Goal: Transaction & Acquisition: Obtain resource

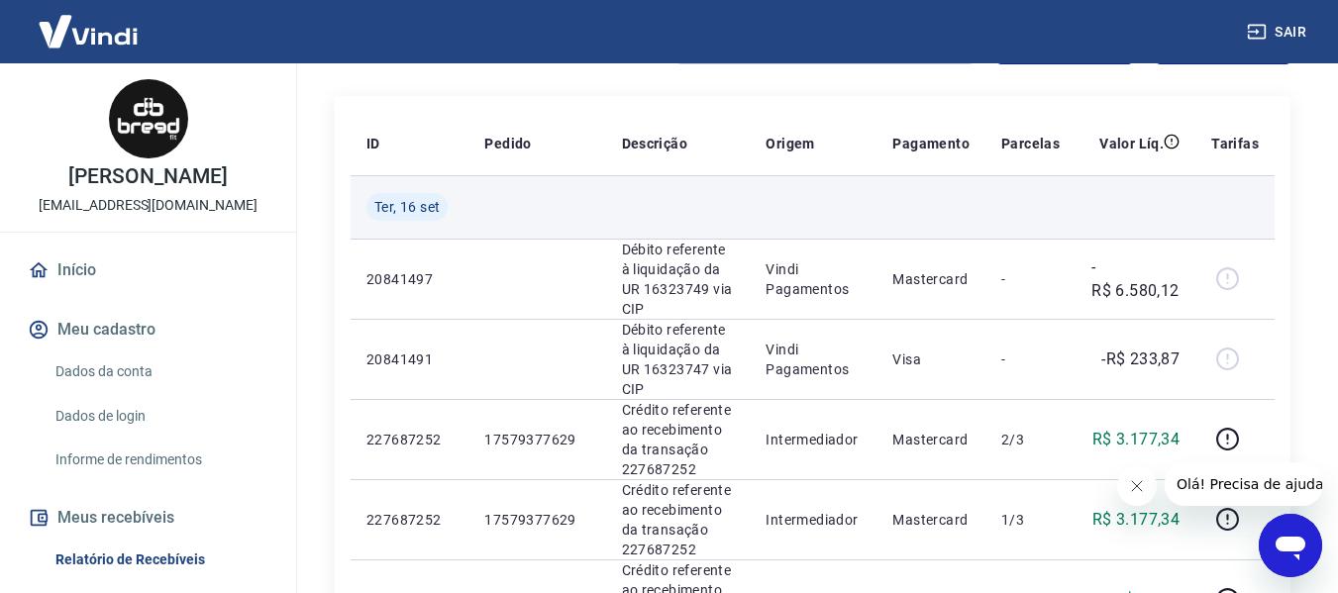
scroll to position [198, 0]
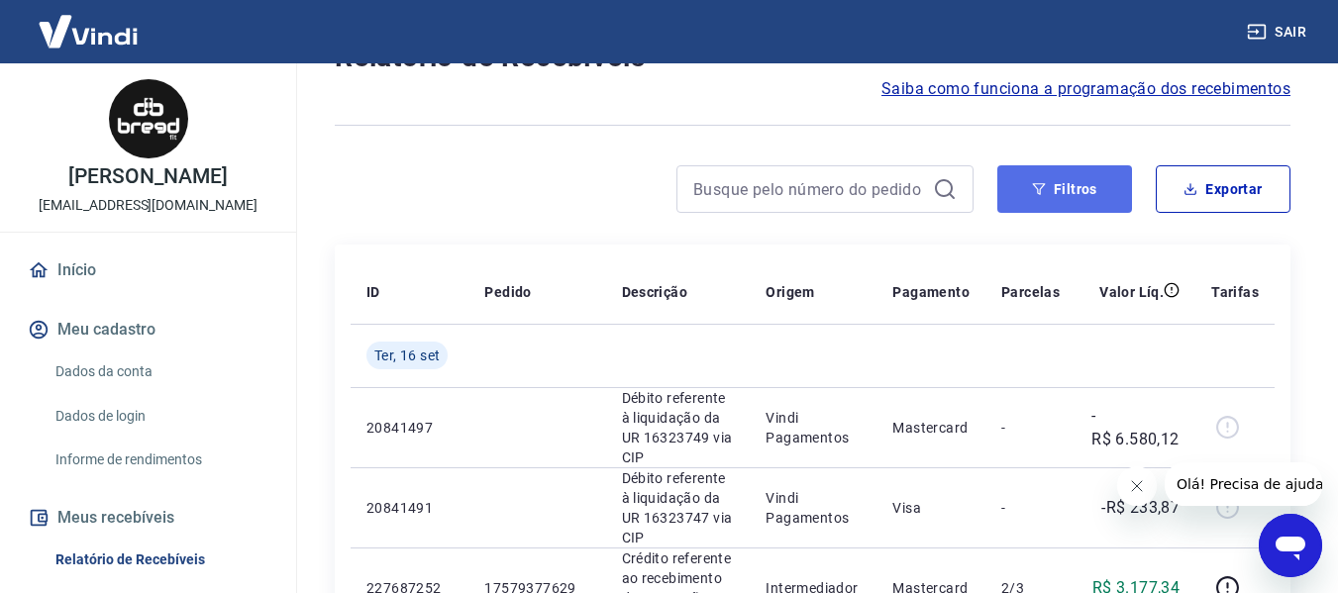
click at [1070, 184] on button "Filtros" at bounding box center [1064, 189] width 135 height 48
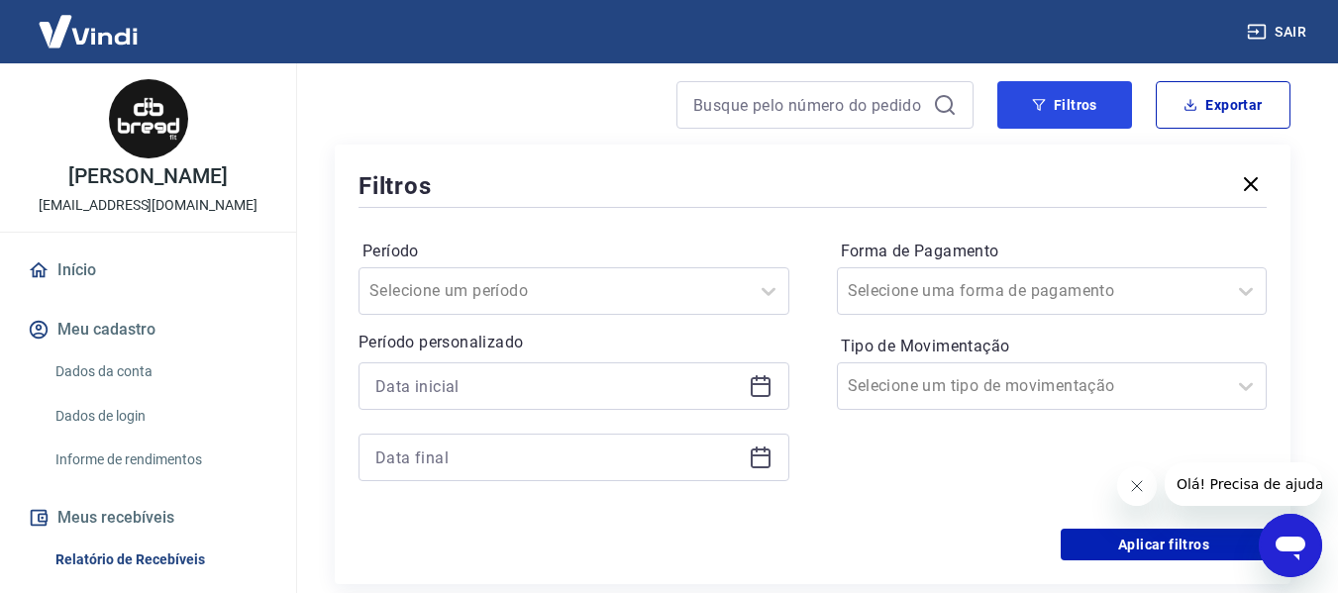
scroll to position [396, 0]
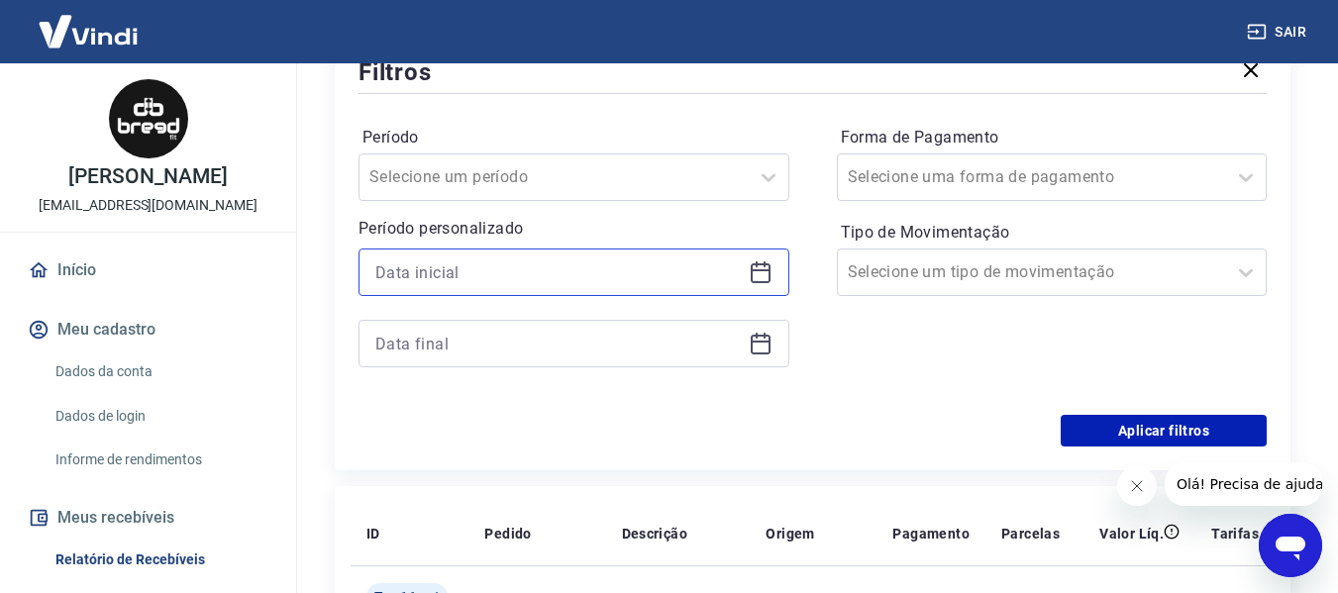
click at [542, 268] on input at bounding box center [557, 273] width 365 height 30
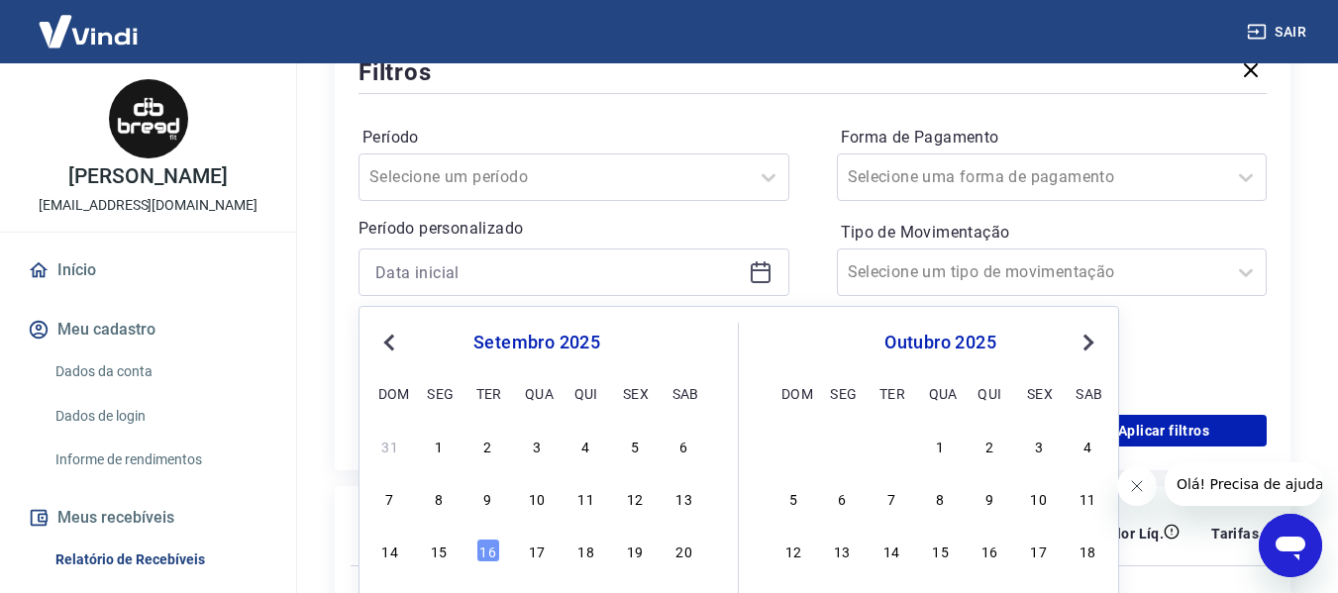
click at [398, 333] on button "Previous Month" at bounding box center [389, 343] width 24 height 24
click at [642, 442] on div "1" at bounding box center [635, 446] width 24 height 24
type input "[DATE]"
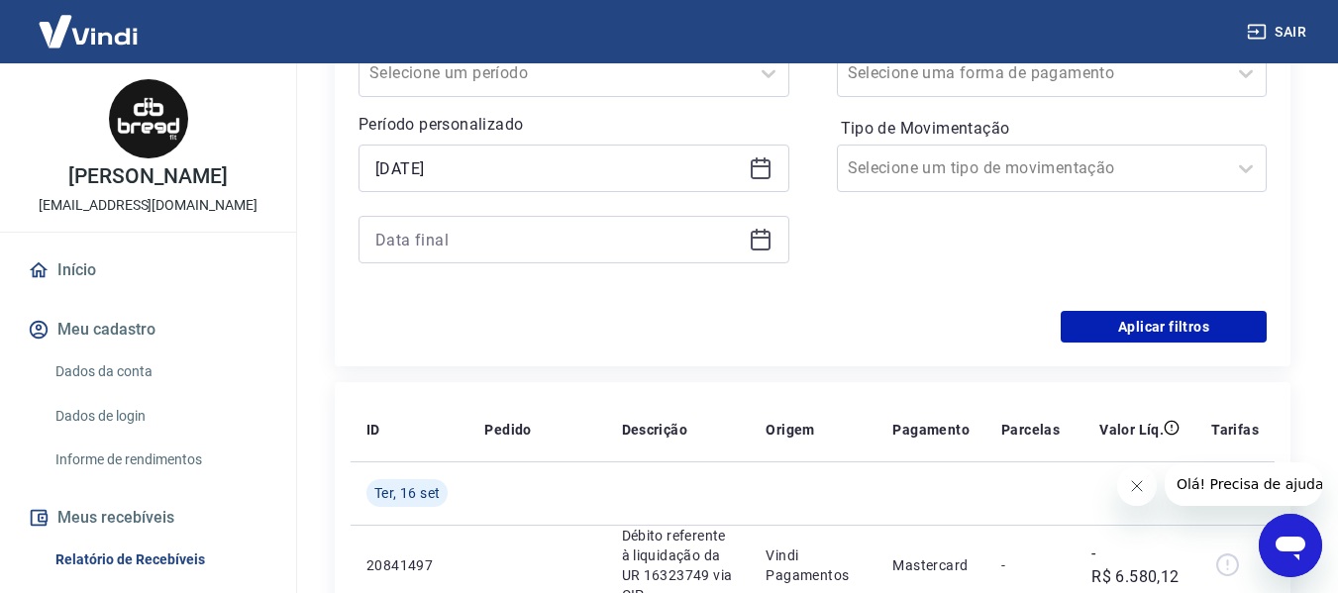
scroll to position [495, 0]
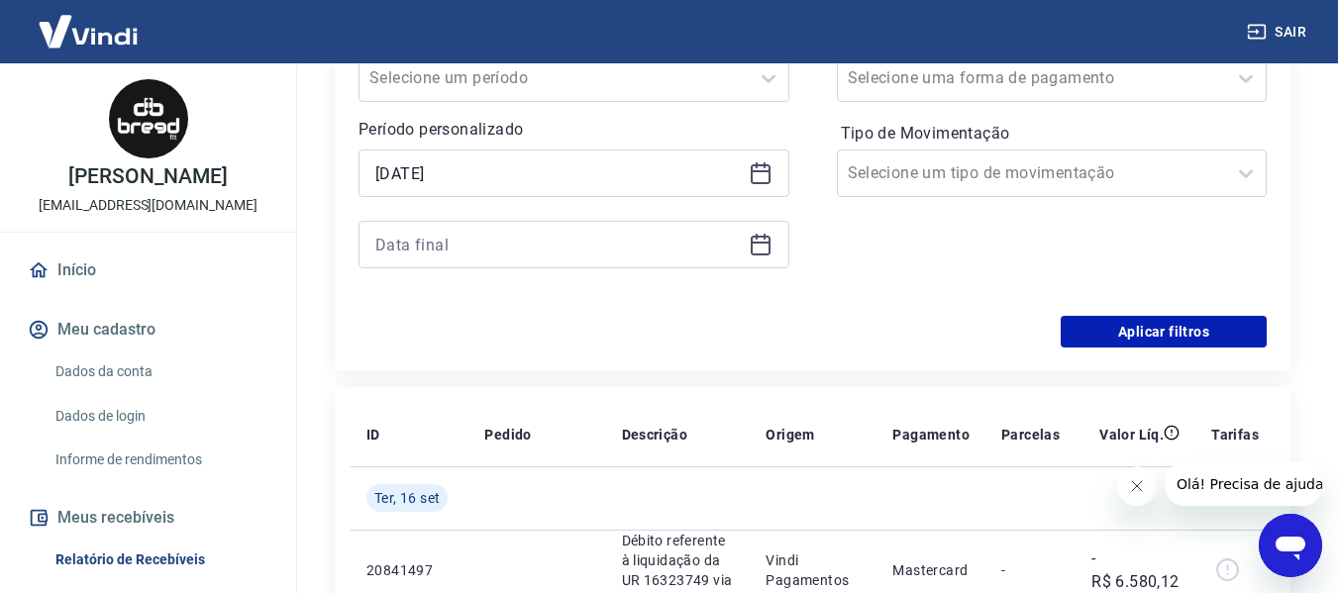
click at [513, 261] on div at bounding box center [574, 245] width 431 height 48
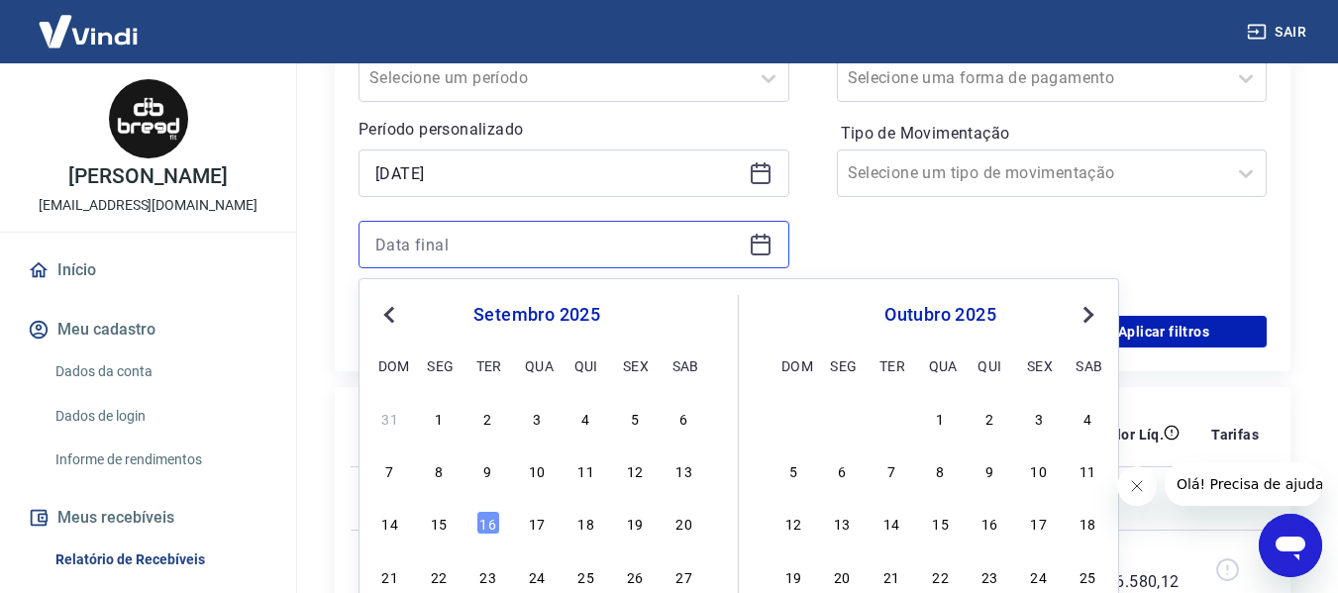
click at [513, 244] on input at bounding box center [557, 245] width 365 height 30
click at [391, 310] on span "Previous Month" at bounding box center [391, 314] width 0 height 23
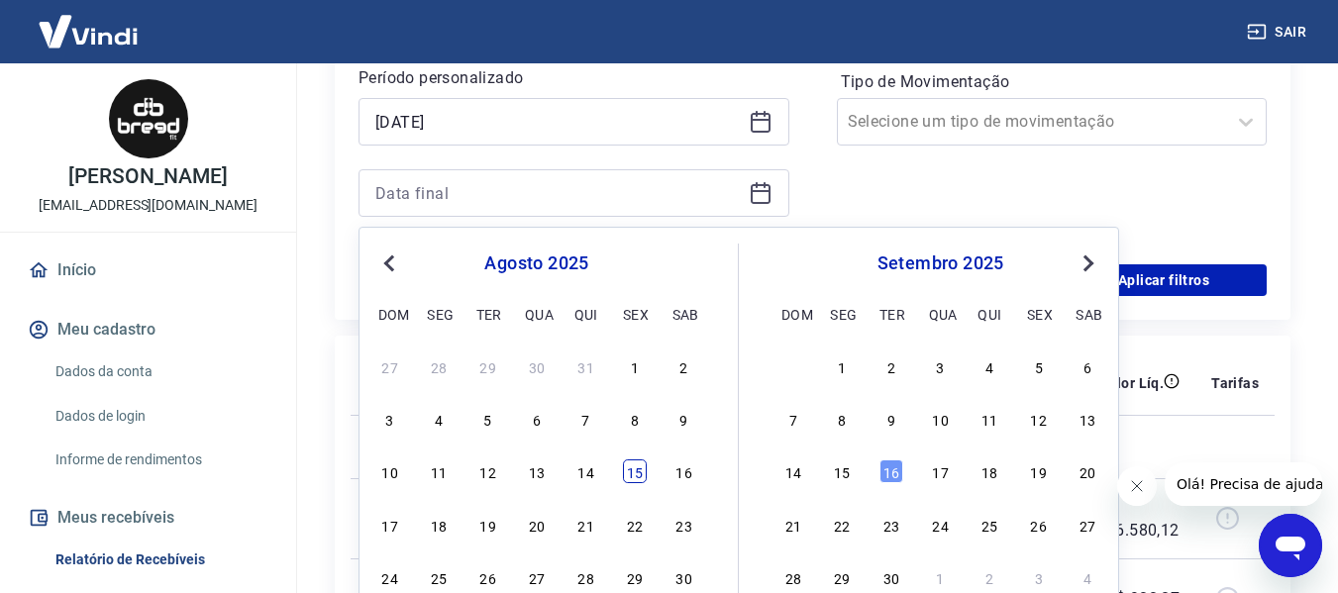
scroll to position [594, 0]
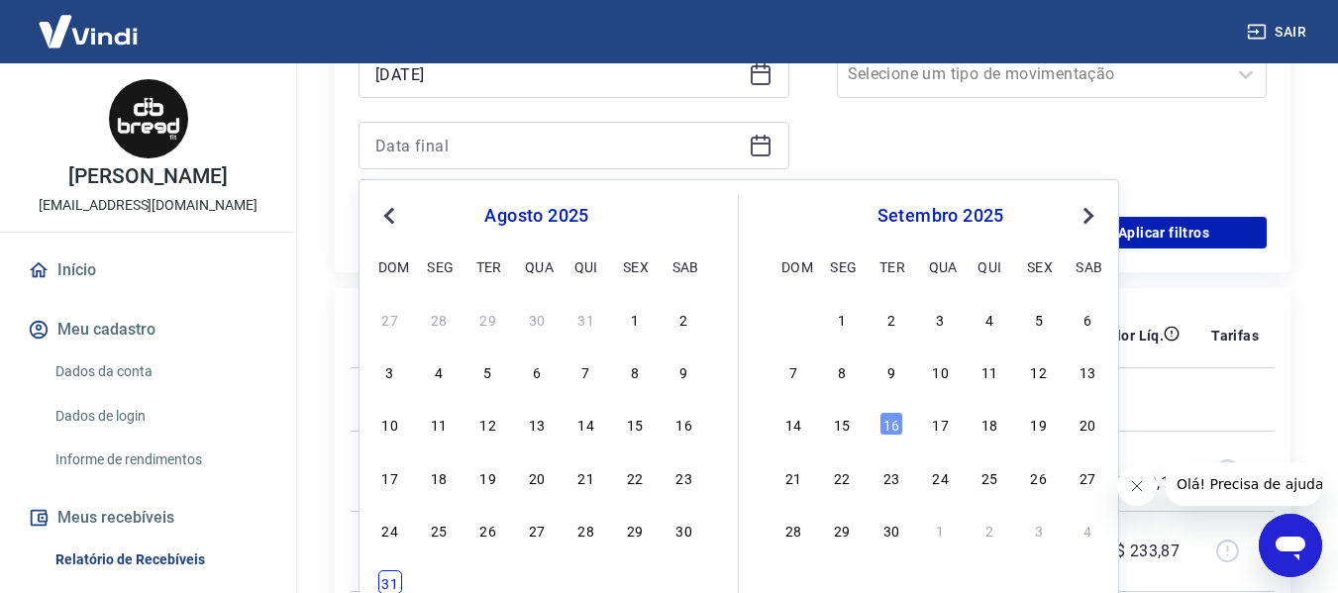
click at [396, 578] on div "31" at bounding box center [390, 583] width 24 height 24
type input "[DATE]"
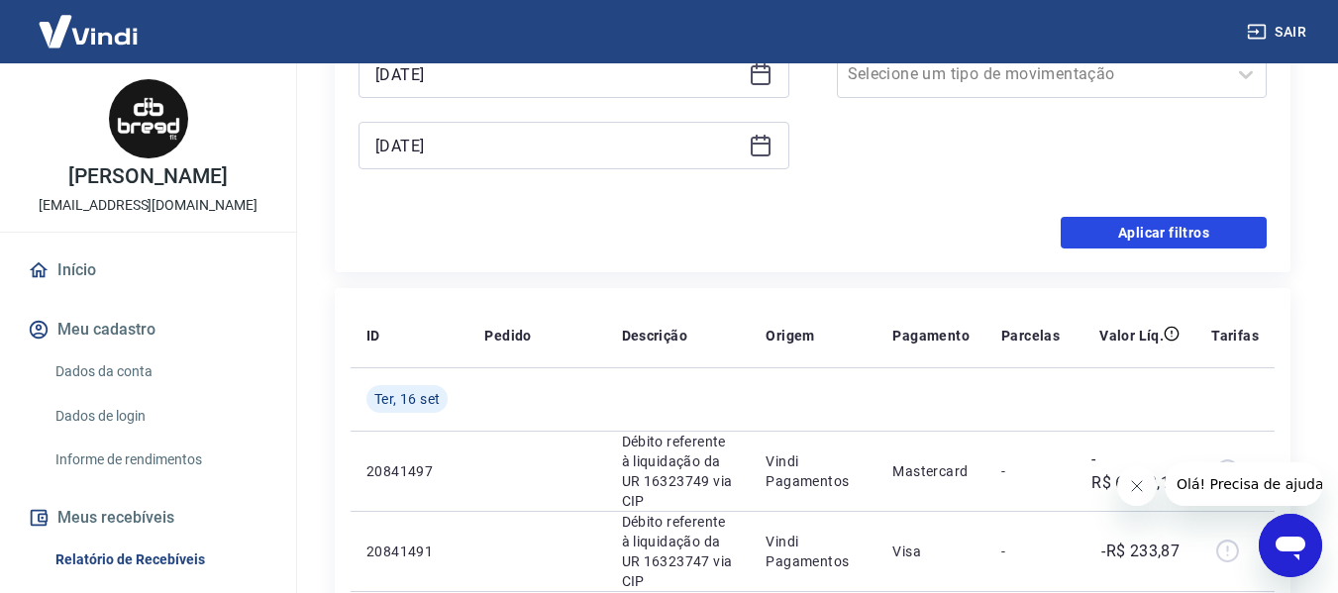
drag, startPoint x: 1202, startPoint y: 232, endPoint x: 886, endPoint y: 328, distance: 331.2
click at [1200, 232] on button "Aplicar filtros" at bounding box center [1164, 233] width 206 height 32
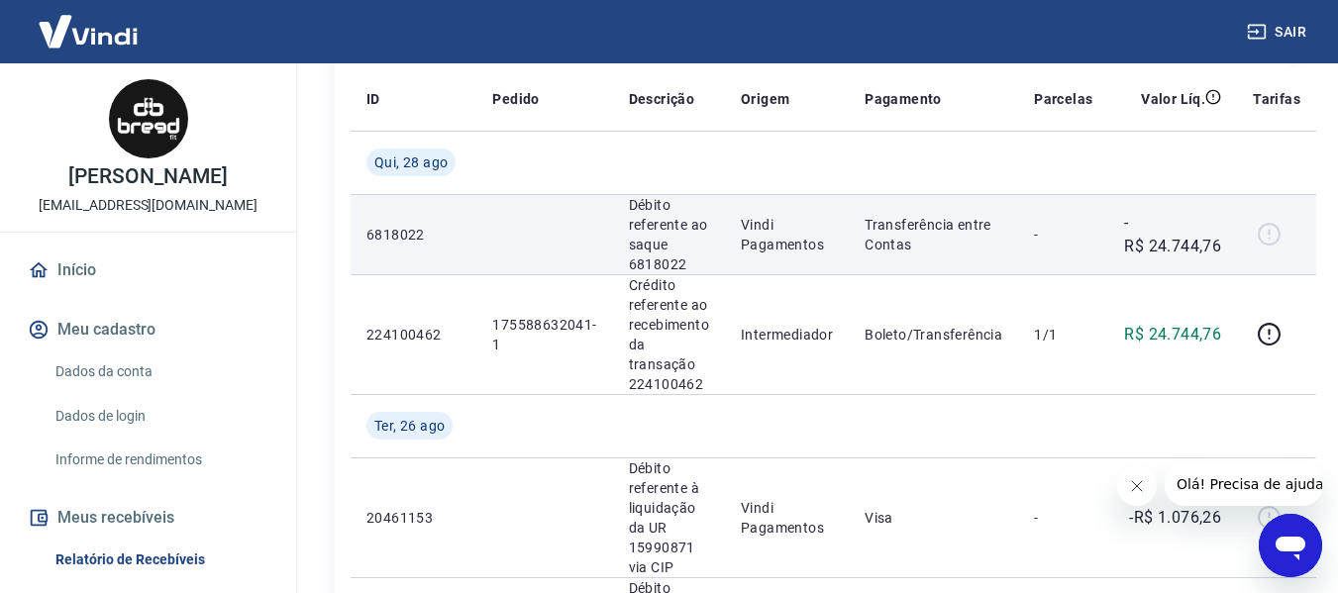
scroll to position [198, 0]
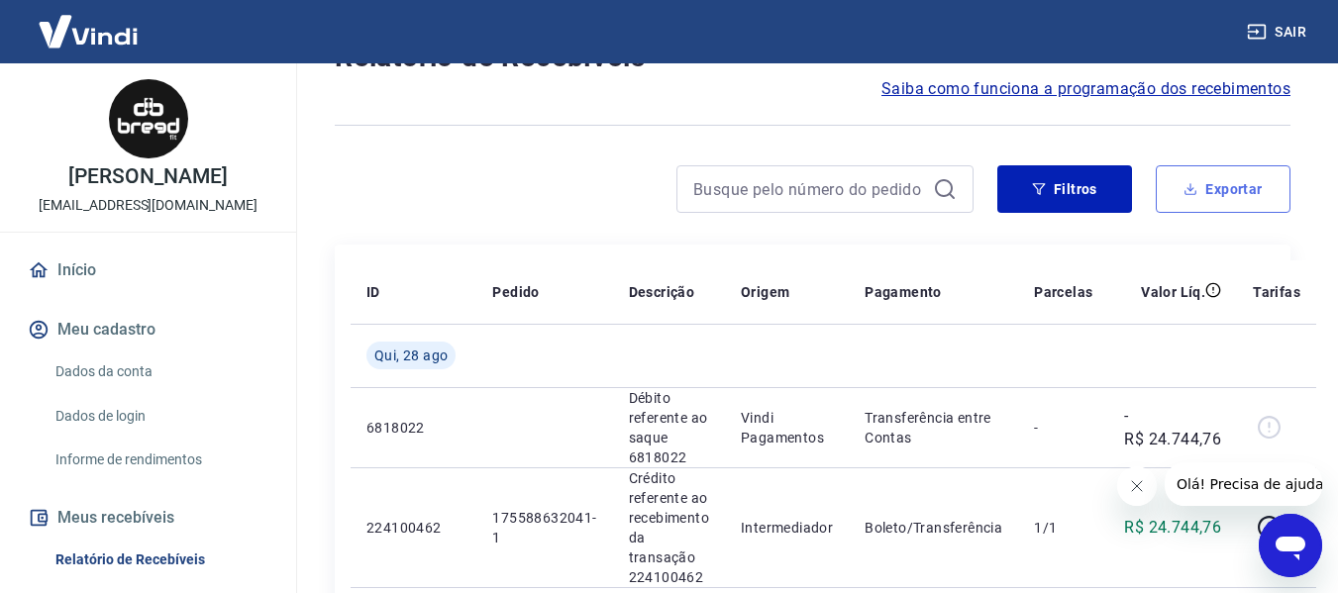
click at [1244, 192] on button "Exportar" at bounding box center [1223, 189] width 135 height 48
type input "[DATE]"
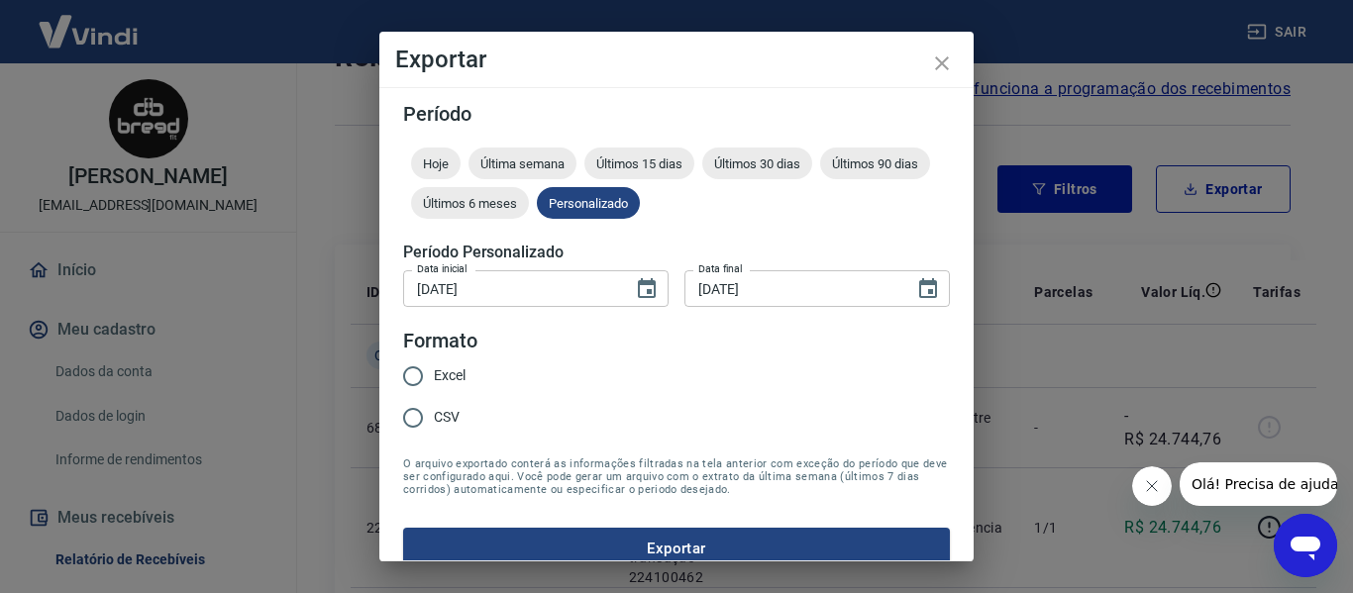
click at [452, 386] on span "Excel" at bounding box center [450, 375] width 32 height 21
click at [434, 386] on input "Excel" at bounding box center [413, 377] width 42 height 42
radio input "true"
click at [620, 541] on button "Exportar" at bounding box center [676, 549] width 547 height 42
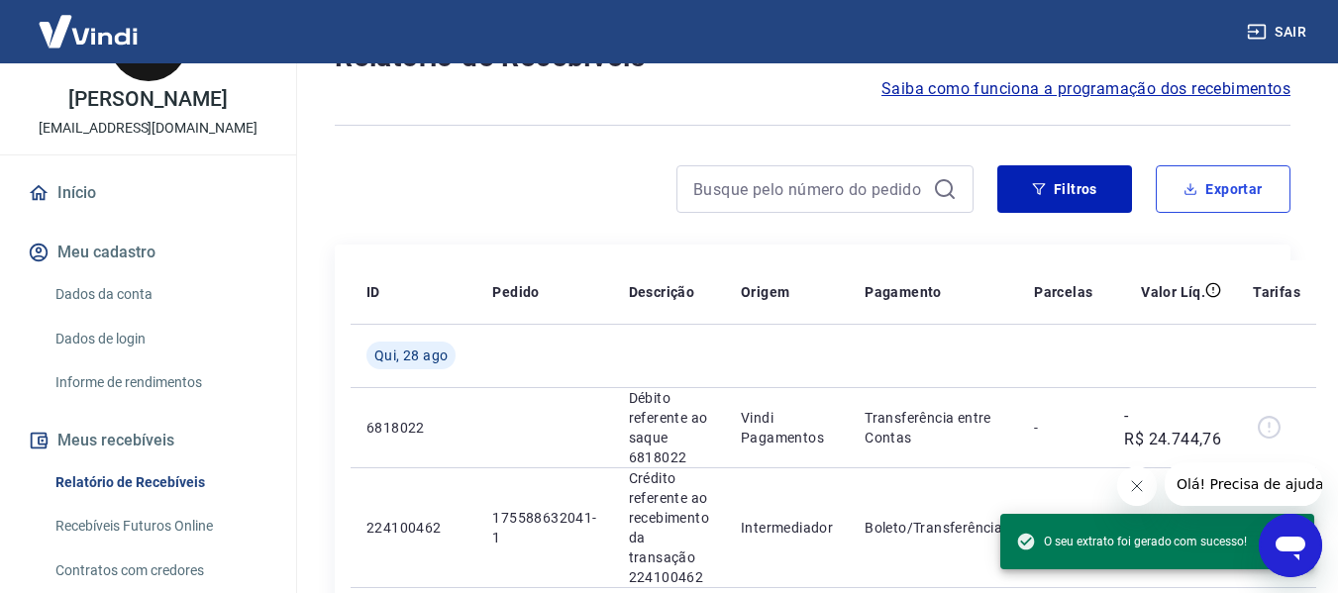
scroll to position [99, 0]
